Goal: Information Seeking & Learning: Understand process/instructions

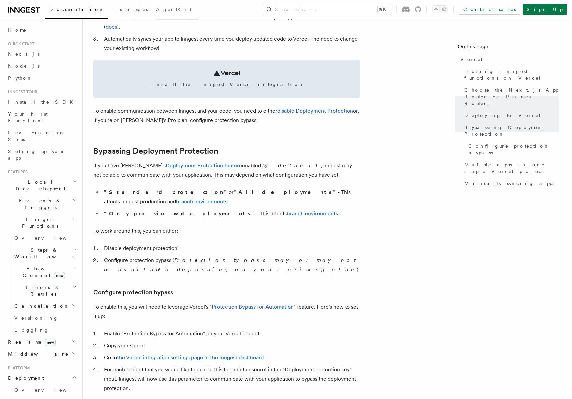
scroll to position [389, 0]
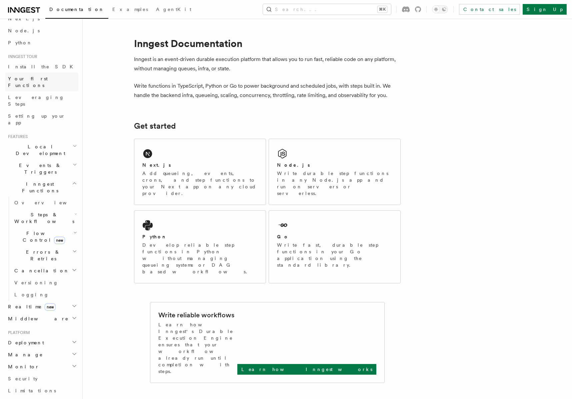
scroll to position [38, 0]
click at [290, 182] on p "Write durable step functions in any Node.js app and run on servers or serverles…" at bounding box center [334, 183] width 115 height 27
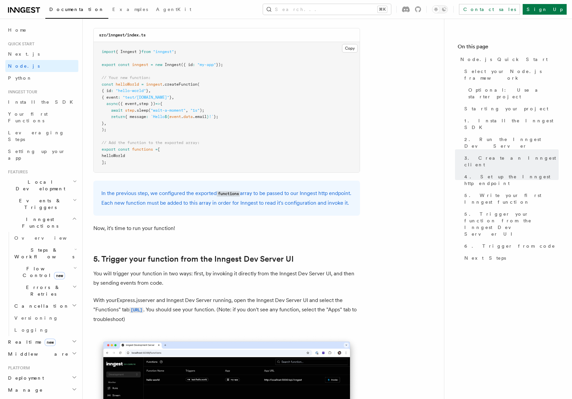
scroll to position [1482, 0]
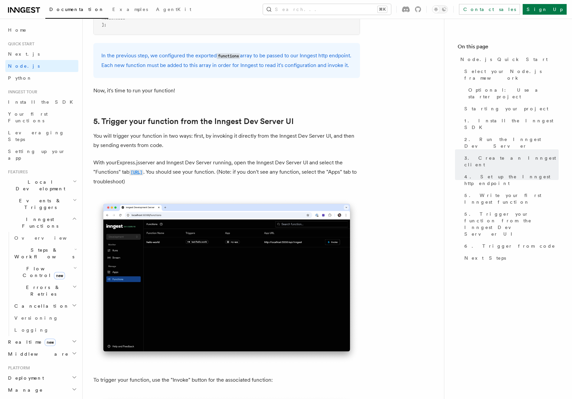
click at [143, 175] on code "[URL]" at bounding box center [136, 173] width 14 height 6
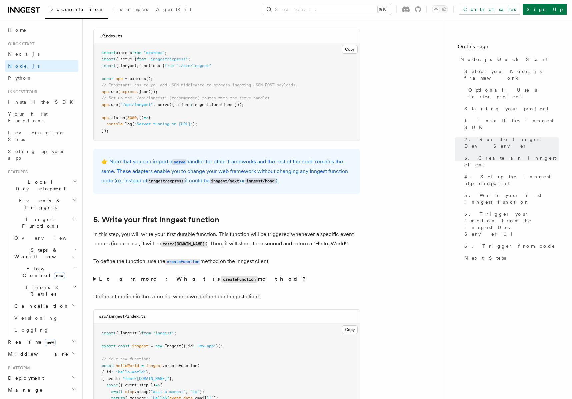
scroll to position [894, 0]
